Goal: Information Seeking & Learning: Learn about a topic

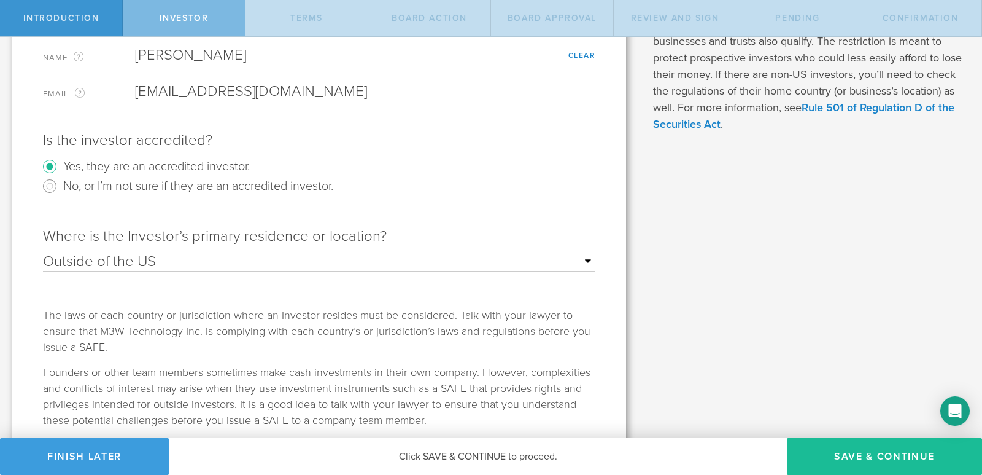
scroll to position [215, 0]
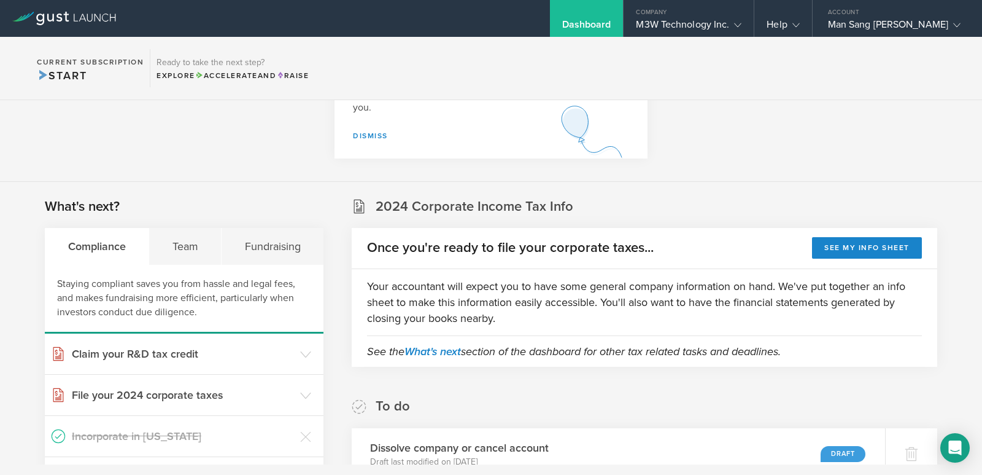
scroll to position [123, 0]
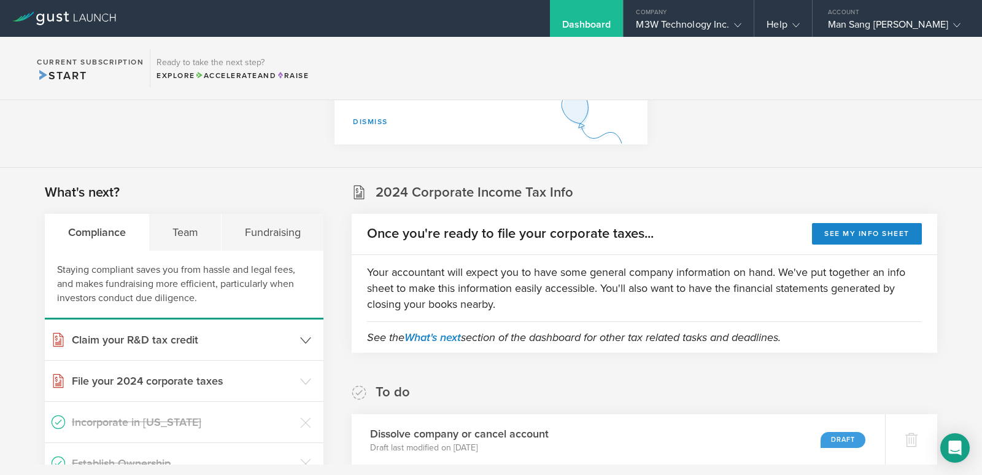
click at [171, 335] on h3 "Claim your R&D tax credit" at bounding box center [183, 340] width 222 height 16
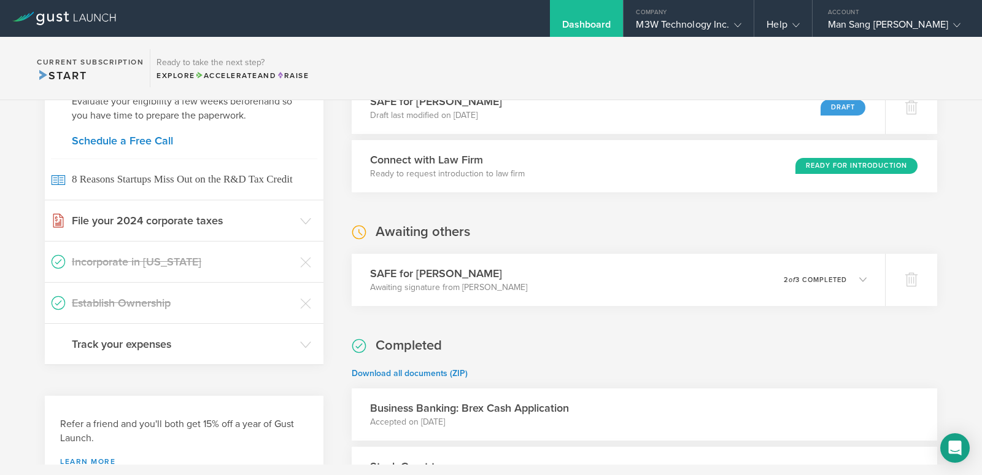
scroll to position [553, 0]
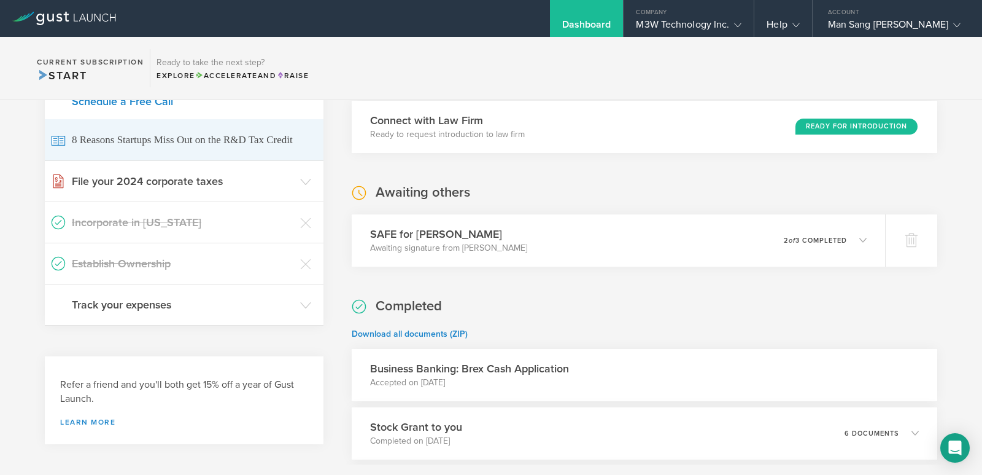
click at [63, 140] on icon at bounding box center [58, 140] width 13 height 9
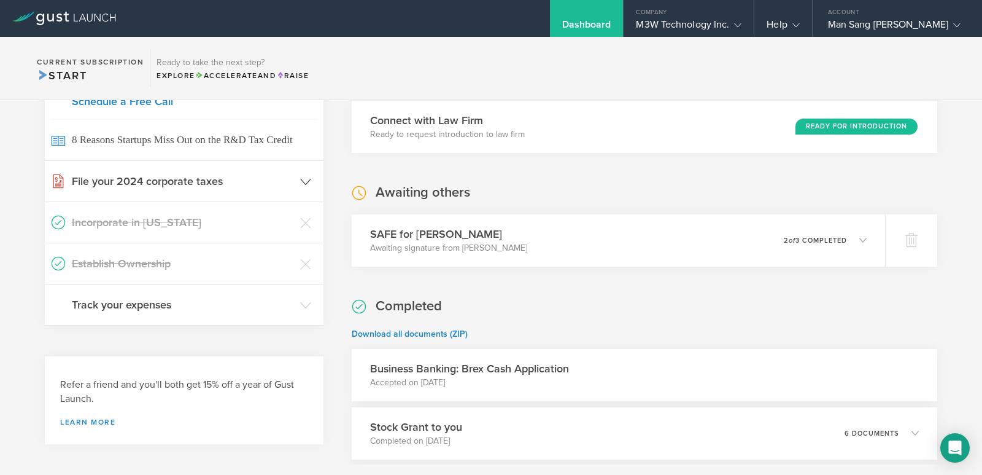
click at [64, 182] on icon at bounding box center [58, 181] width 15 height 15
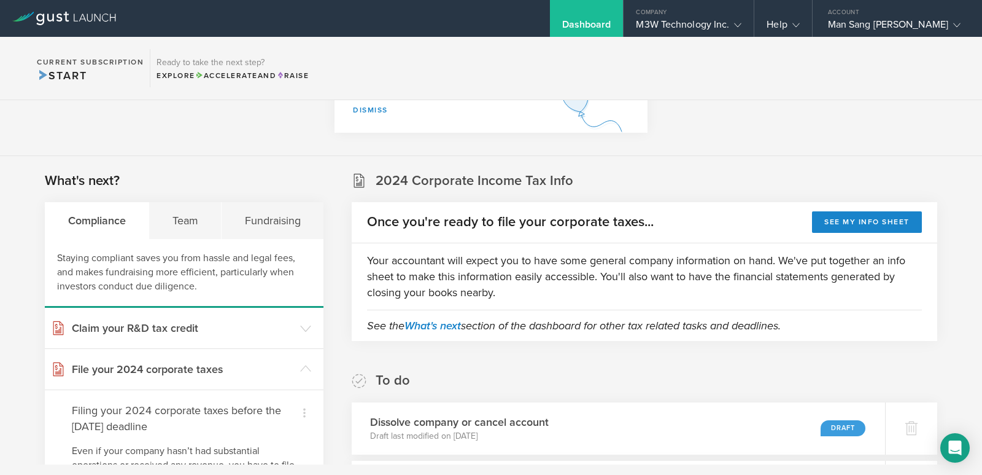
scroll to position [0, 0]
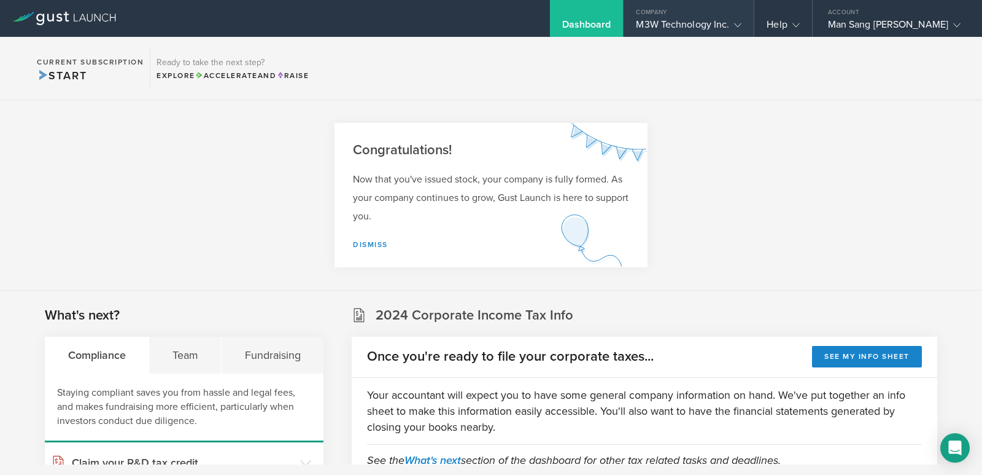
click at [720, 23] on div "M3W Technology Inc." at bounding box center [689, 27] width 106 height 18
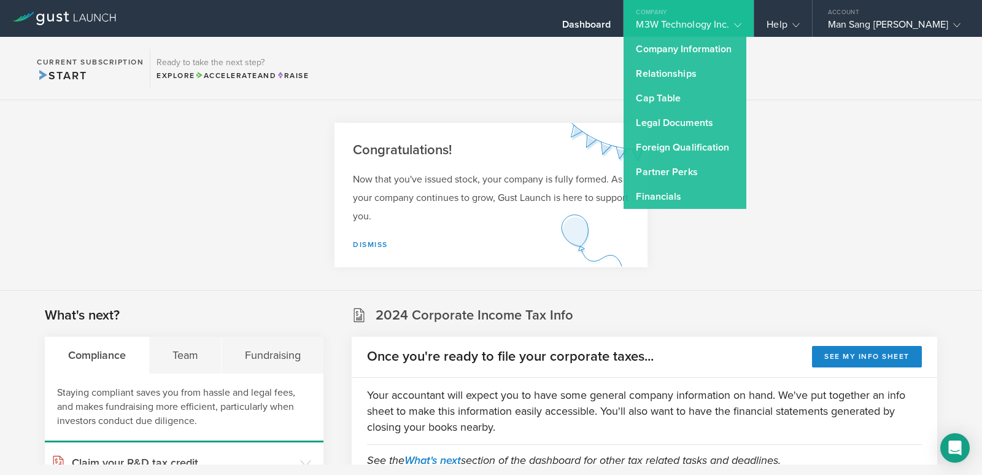
click at [927, 115] on section "Congratulations! Now that you've issued stock, your company is fully formed. As…" at bounding box center [491, 195] width 982 height 190
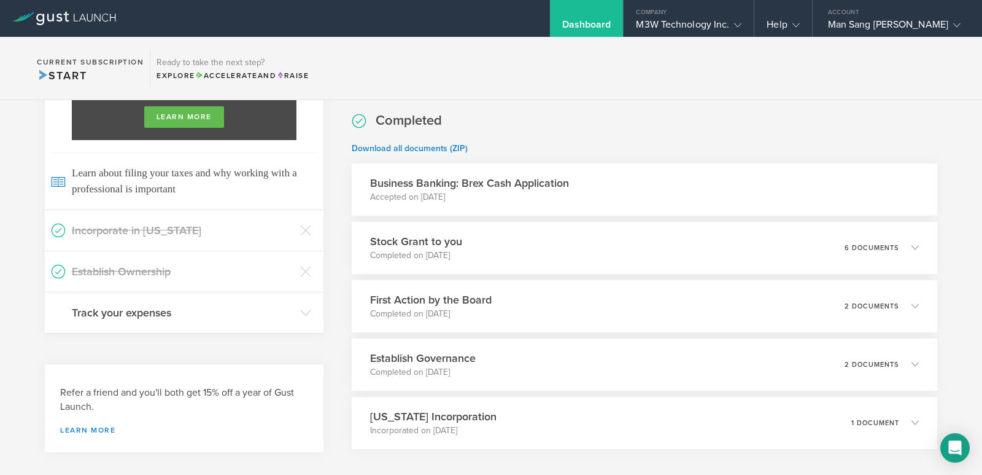
scroll to position [799, 0]
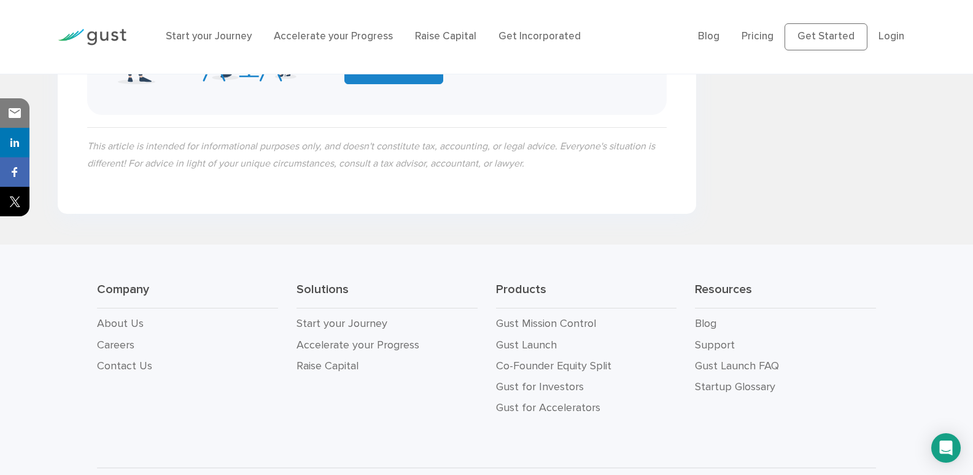
scroll to position [2306, 0]
